Goal: Transaction & Acquisition: Book appointment/travel/reservation

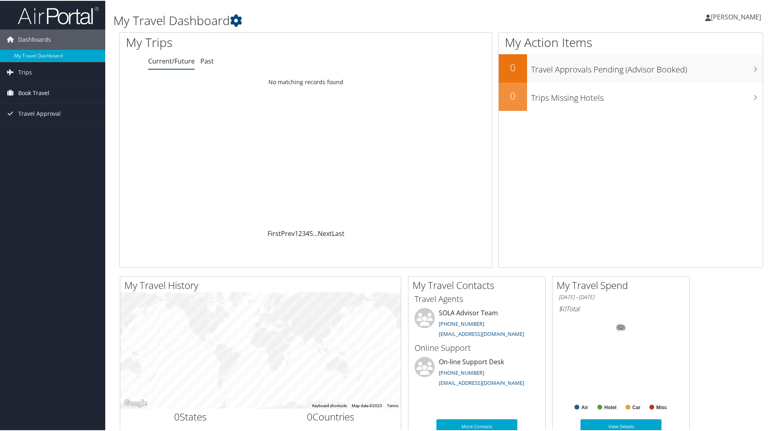
click at [40, 90] on span "Book Travel" at bounding box center [33, 92] width 31 height 20
click at [40, 123] on link "Book/Manage Online Trips" at bounding box center [52, 121] width 105 height 12
click at [59, 17] on img at bounding box center [58, 14] width 81 height 19
